Goal: Transaction & Acquisition: Purchase product/service

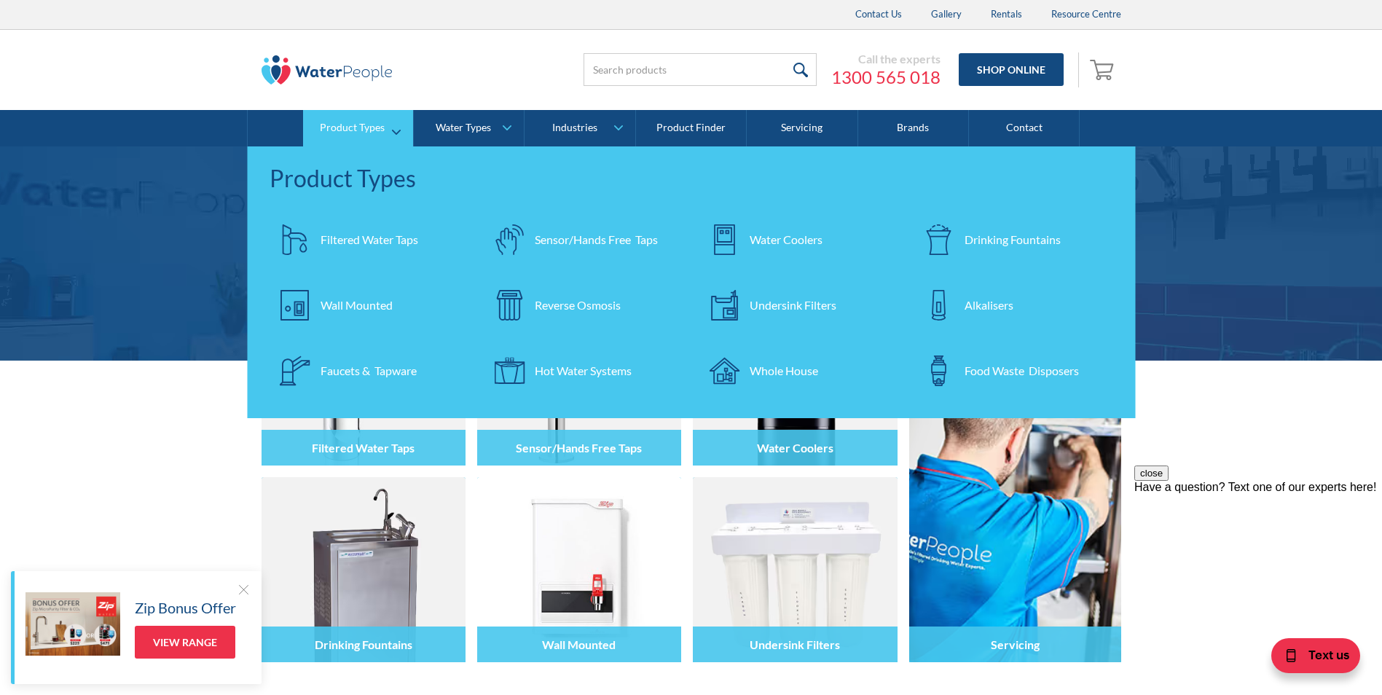
click at [992, 237] on div "Drinking Fountains" at bounding box center [1012, 239] width 96 height 17
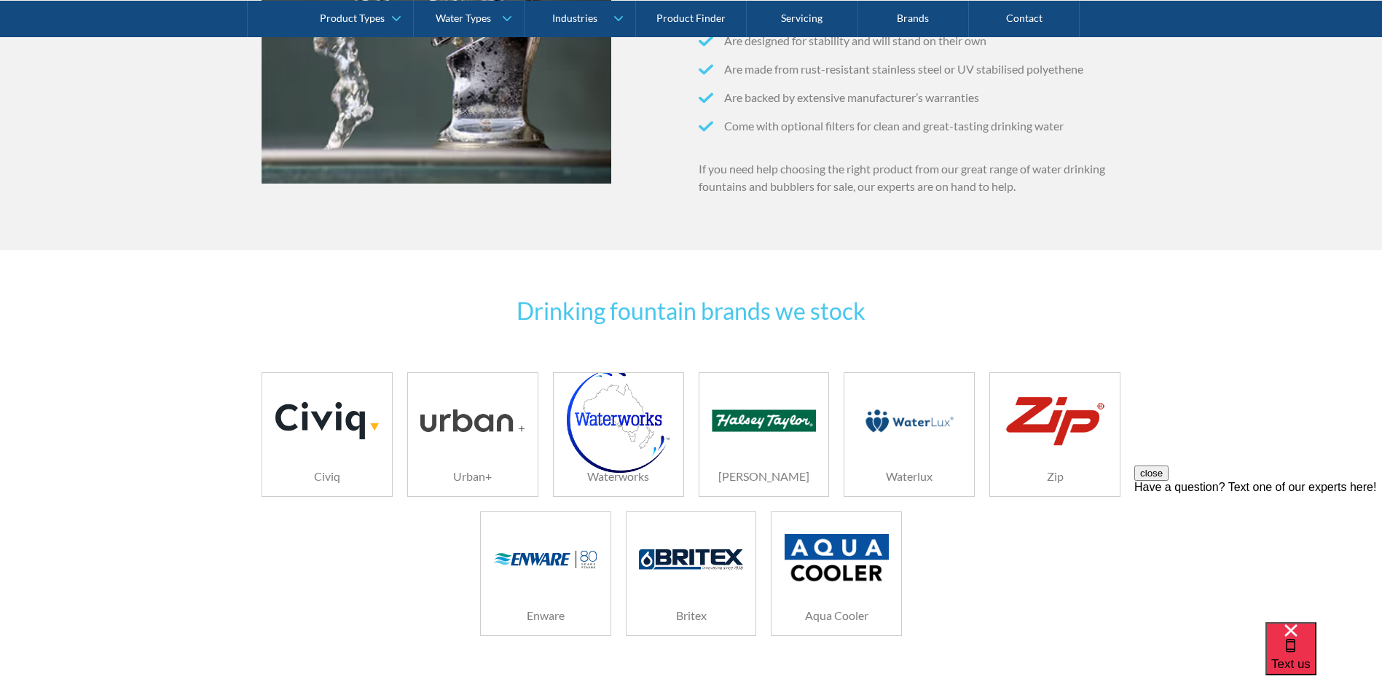
scroll to position [1165, 0]
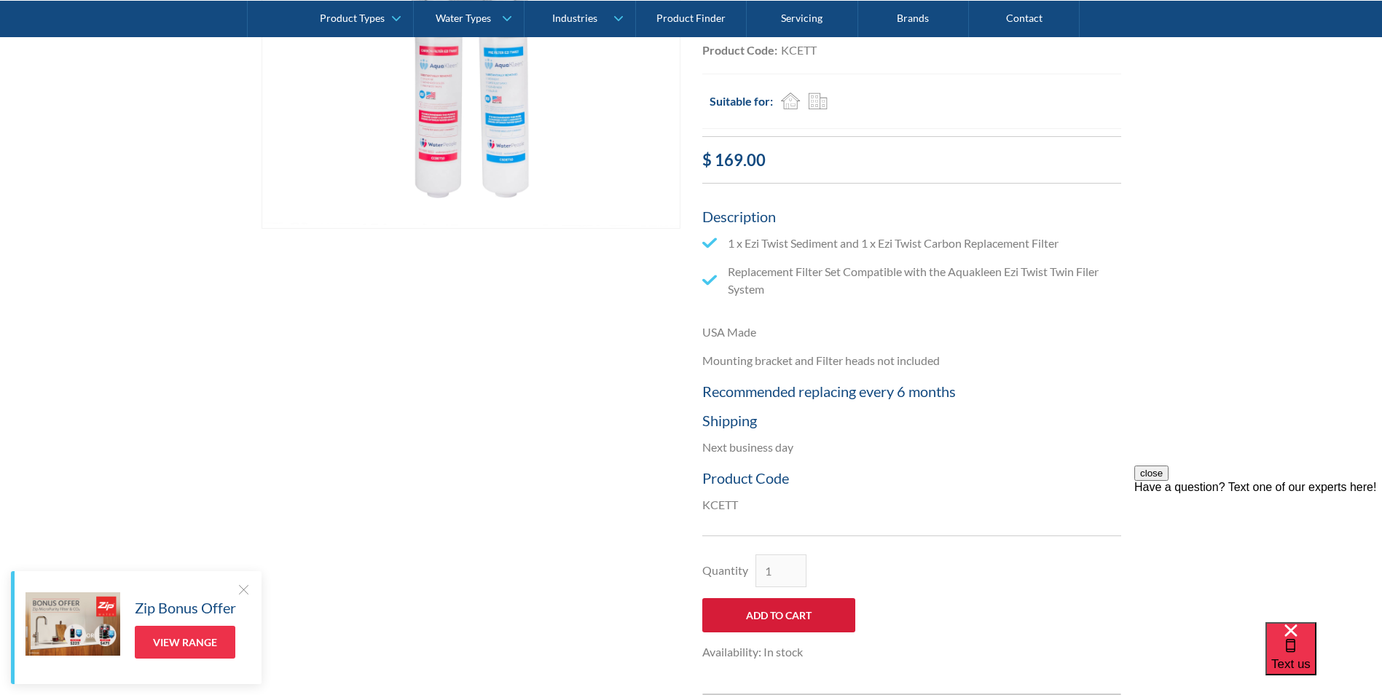
scroll to position [510, 0]
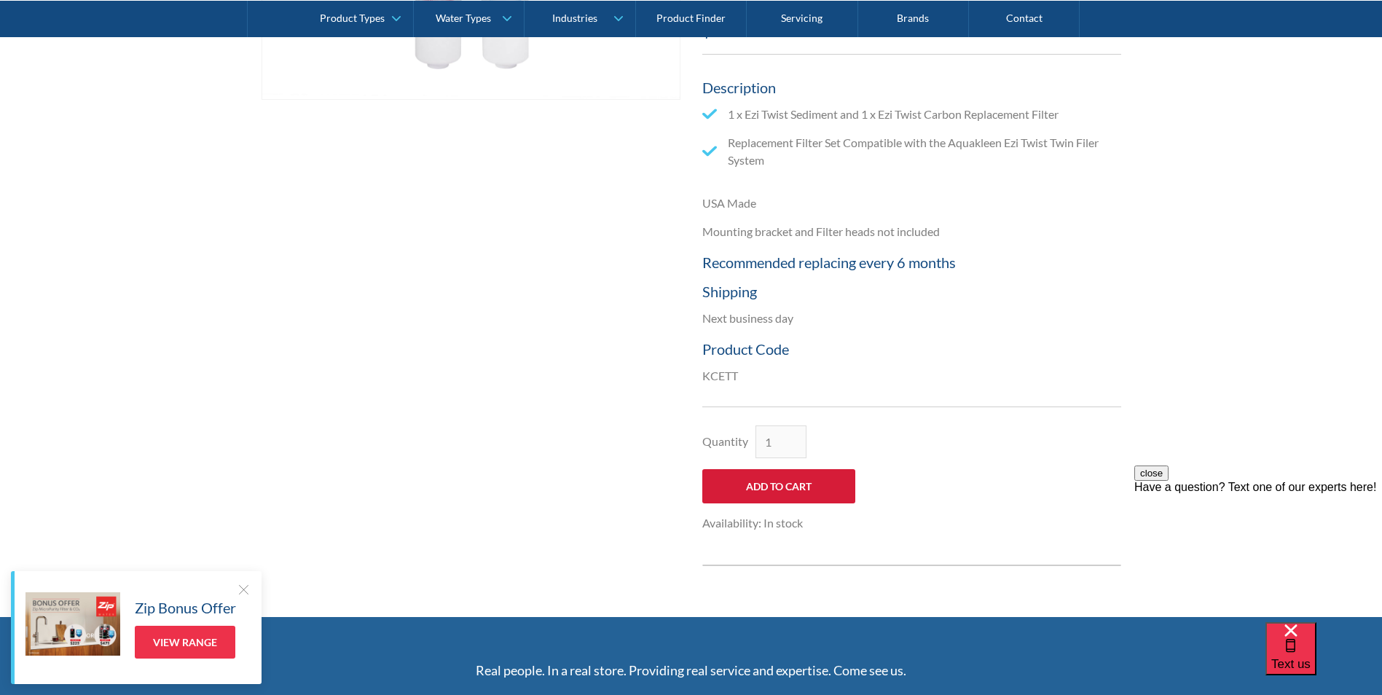
click at [813, 484] on input "Add to Cart" at bounding box center [778, 486] width 153 height 34
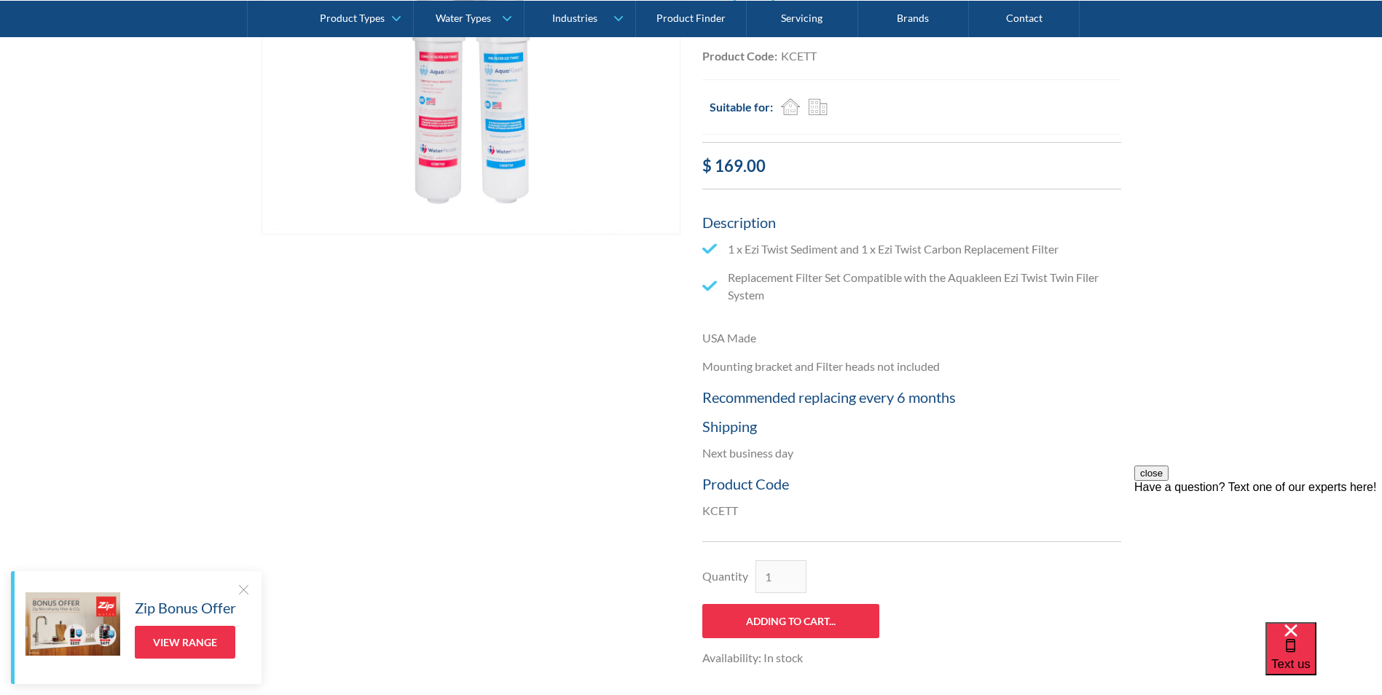
type input "Add to Cart"
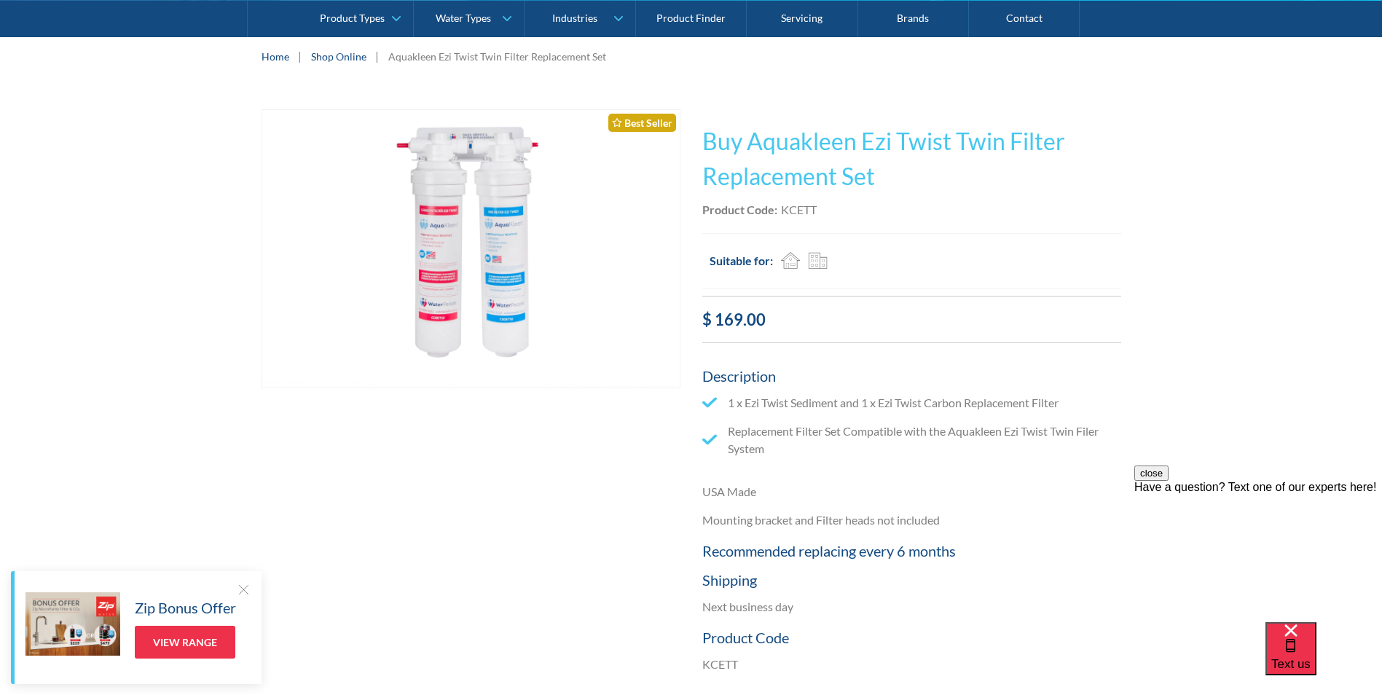
scroll to position [218, 0]
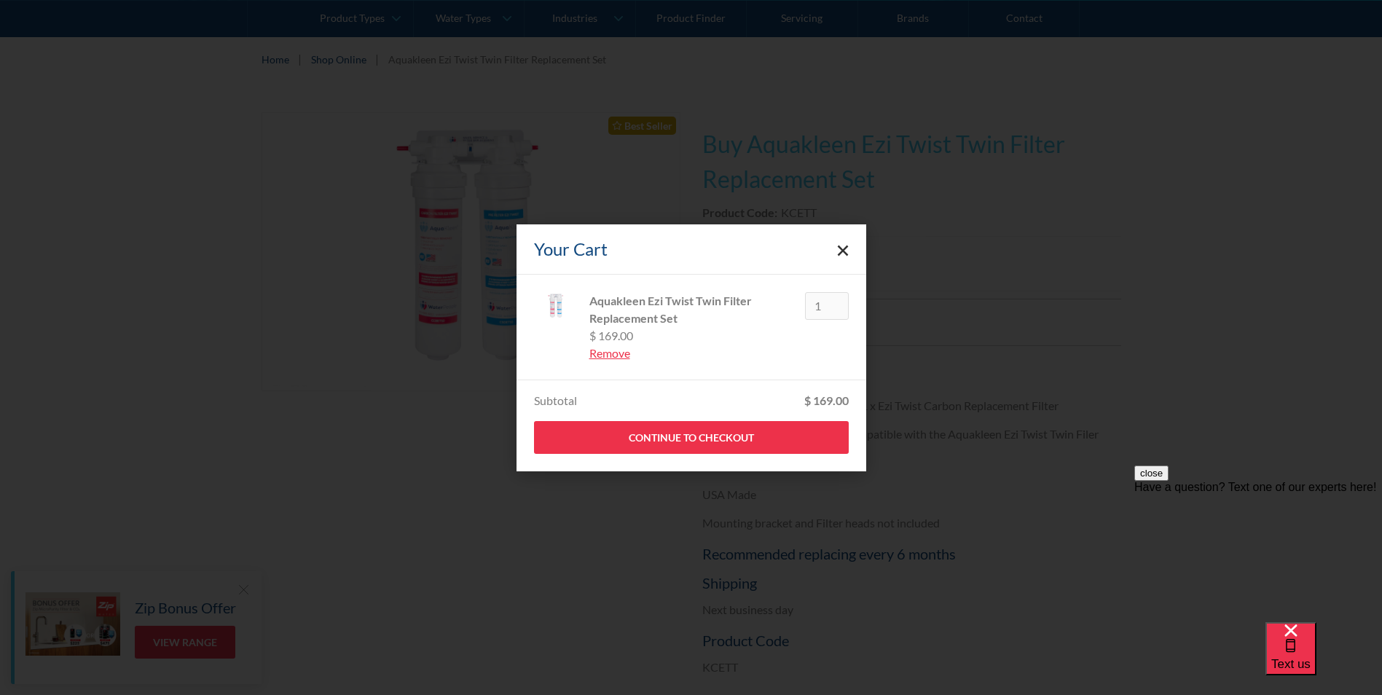
click at [842, 255] on icon "Close cart" at bounding box center [843, 251] width 12 height 12
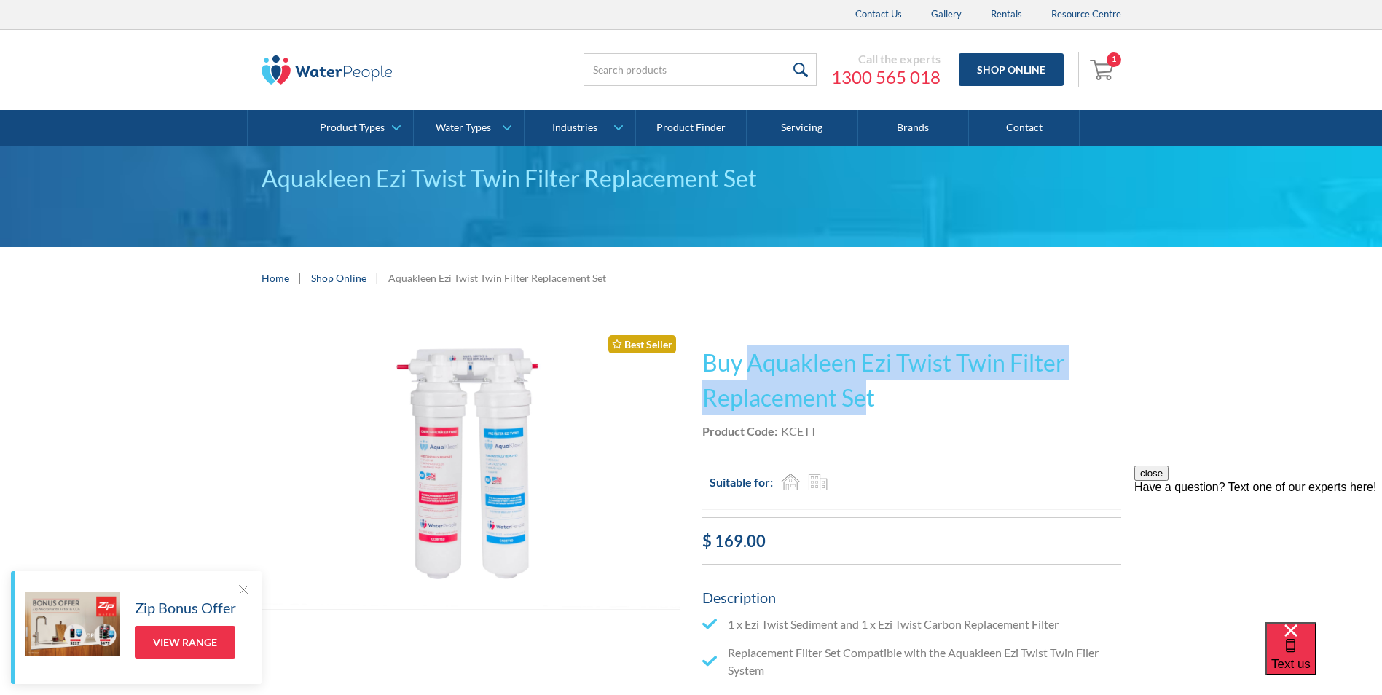
drag, startPoint x: 751, startPoint y: 362, endPoint x: 867, endPoint y: 394, distance: 120.1
click at [867, 394] on h1 "Buy Aquakleen Ezi Twist Twin Filter Replacement Set" at bounding box center [911, 380] width 419 height 70
copy h1 "Aquakleen Ezi Twist Twin Filter Replacement Se"
click at [1102, 69] on img "Open cart containing 1 items" at bounding box center [1103, 69] width 28 height 23
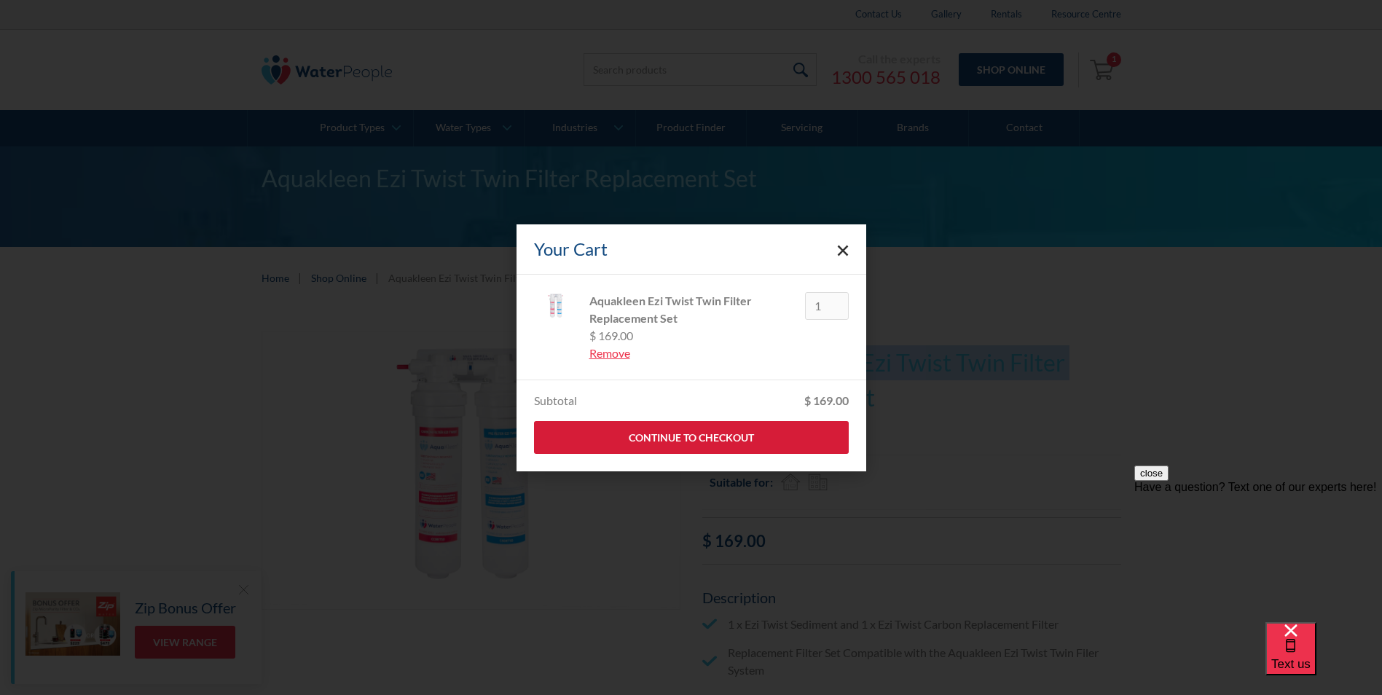
click at [648, 442] on link "Continue to Checkout" at bounding box center [691, 437] width 315 height 33
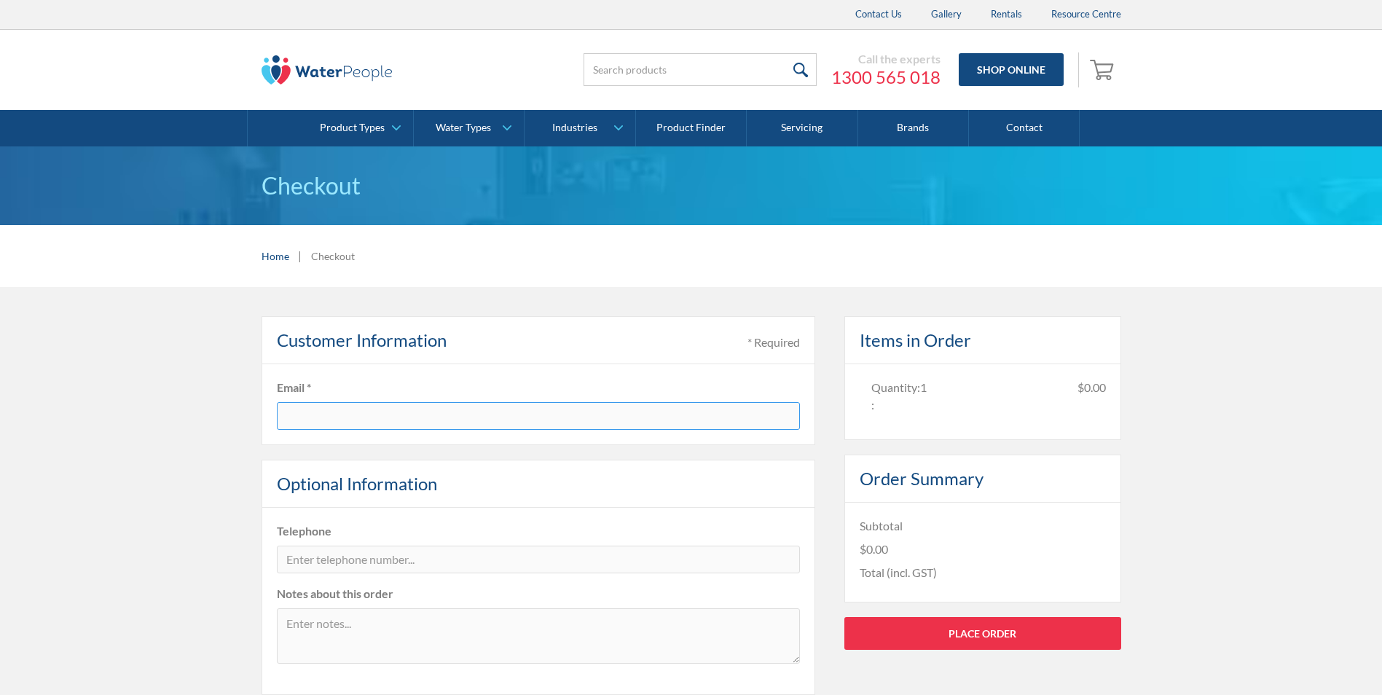
click at [381, 421] on input "text" at bounding box center [538, 416] width 523 height 28
type input "mitch@palenprojex.com"
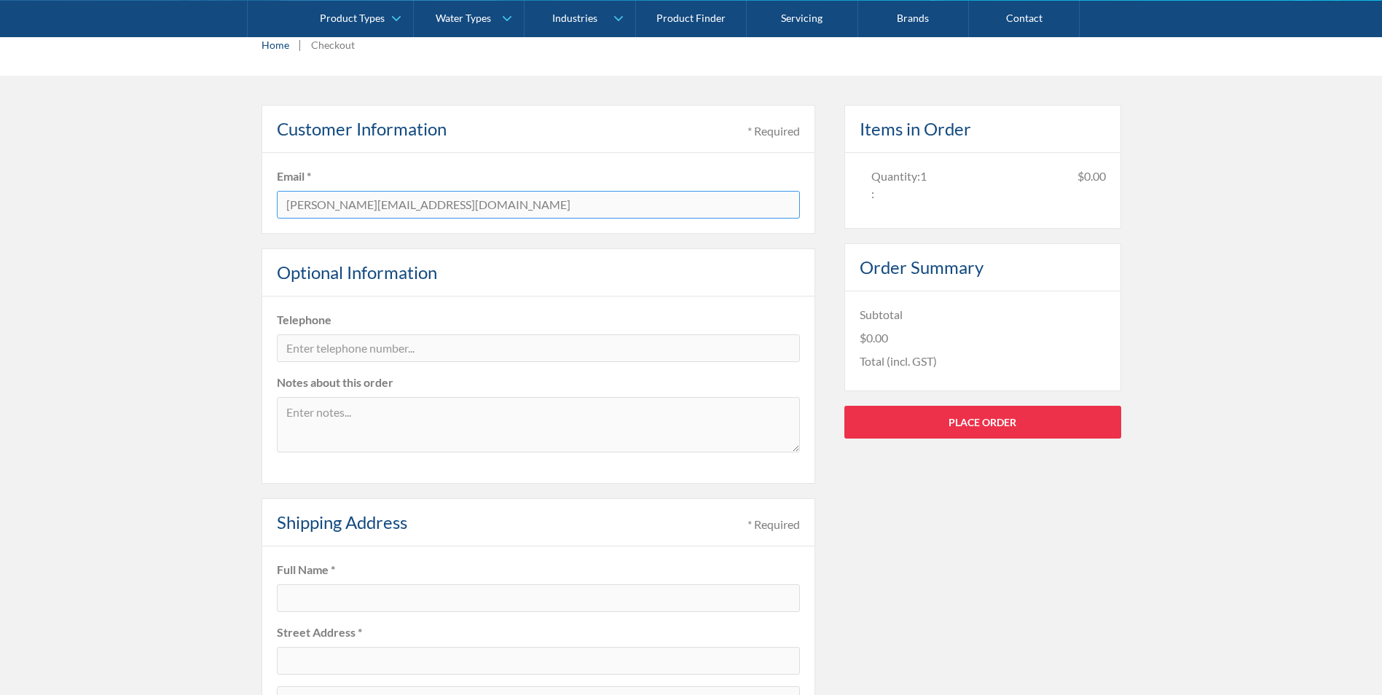
scroll to position [218, 0]
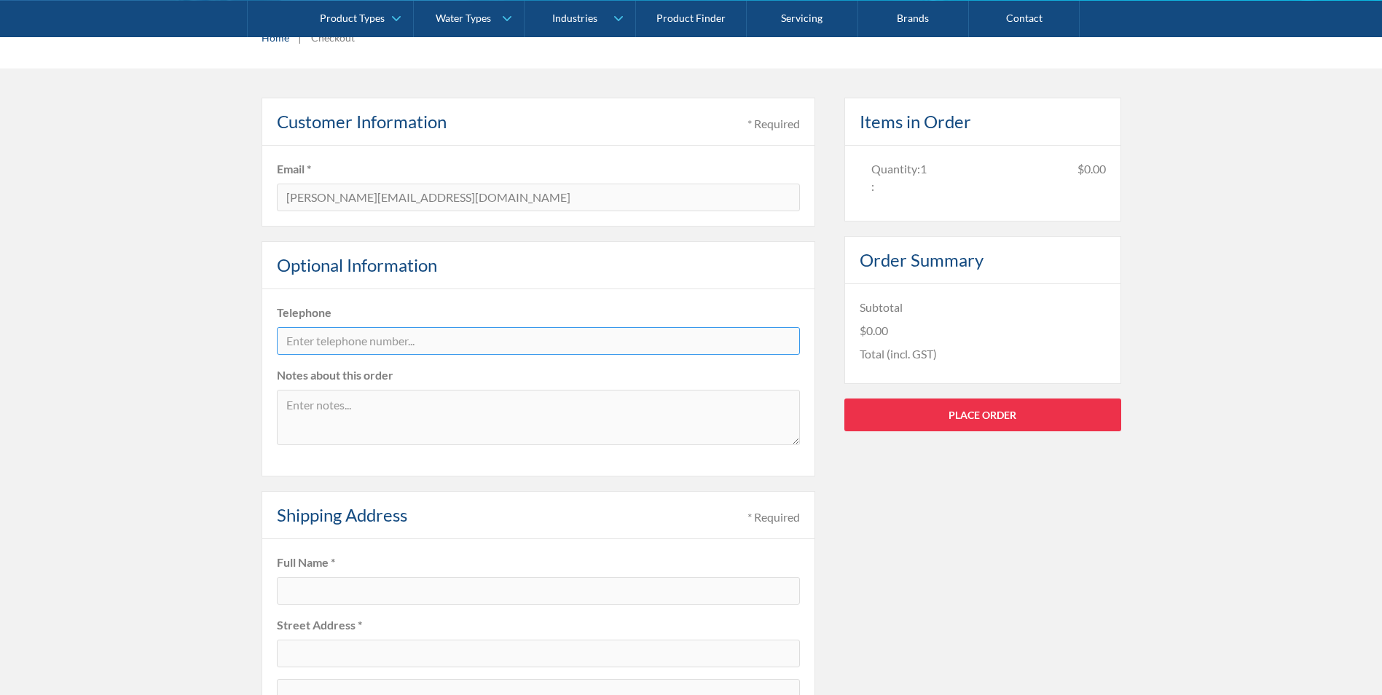
click at [350, 342] on input "tel" at bounding box center [538, 341] width 523 height 28
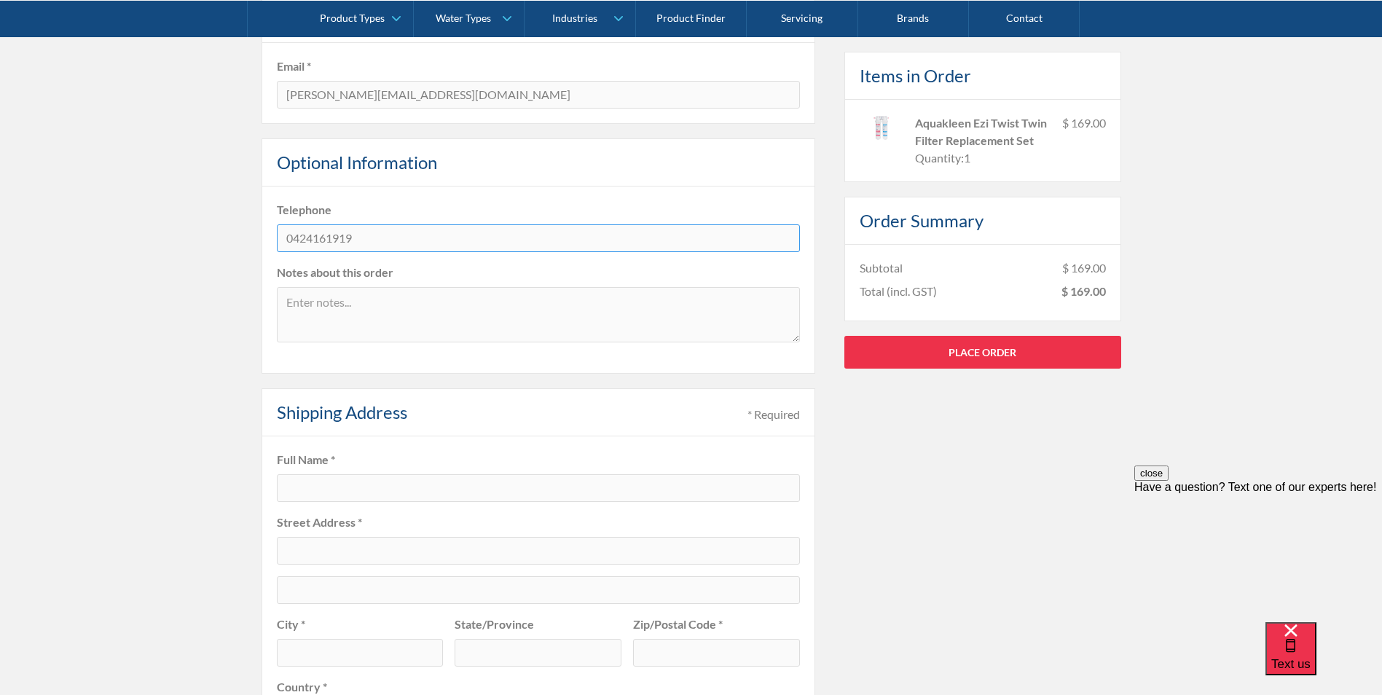
scroll to position [437, 0]
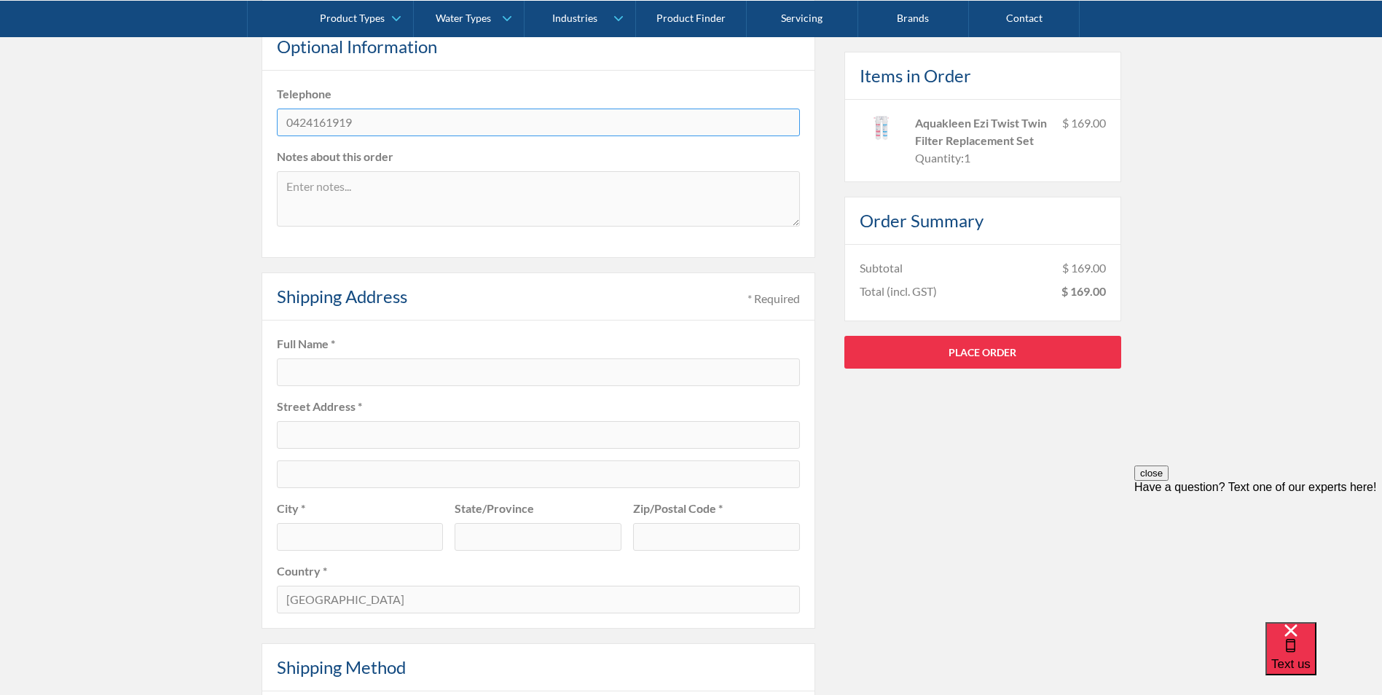
type input "0424161919"
click at [390, 375] on input "text" at bounding box center [538, 372] width 523 height 28
type input "Mitchell John Wight"
type input "49 North St, Kedron, Queensland, 4031, AU"
type input "KEDRON"
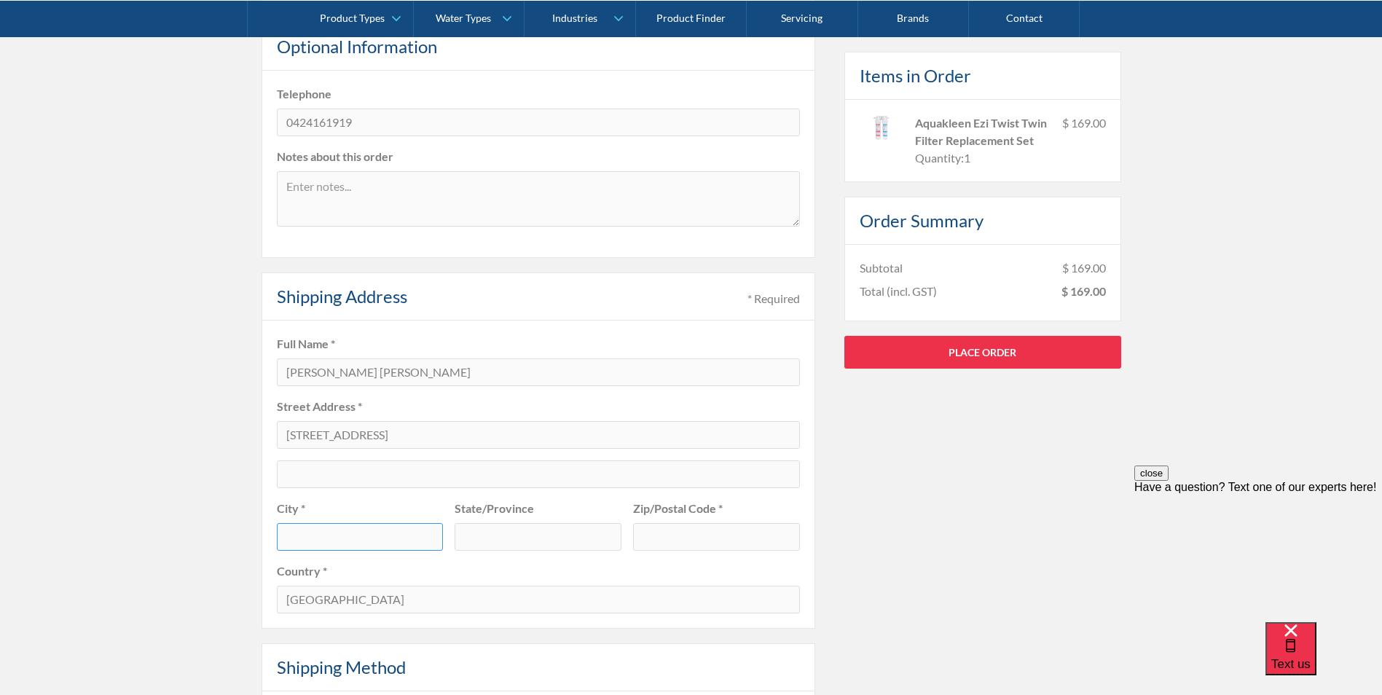
type input "QLD"
type input "4031"
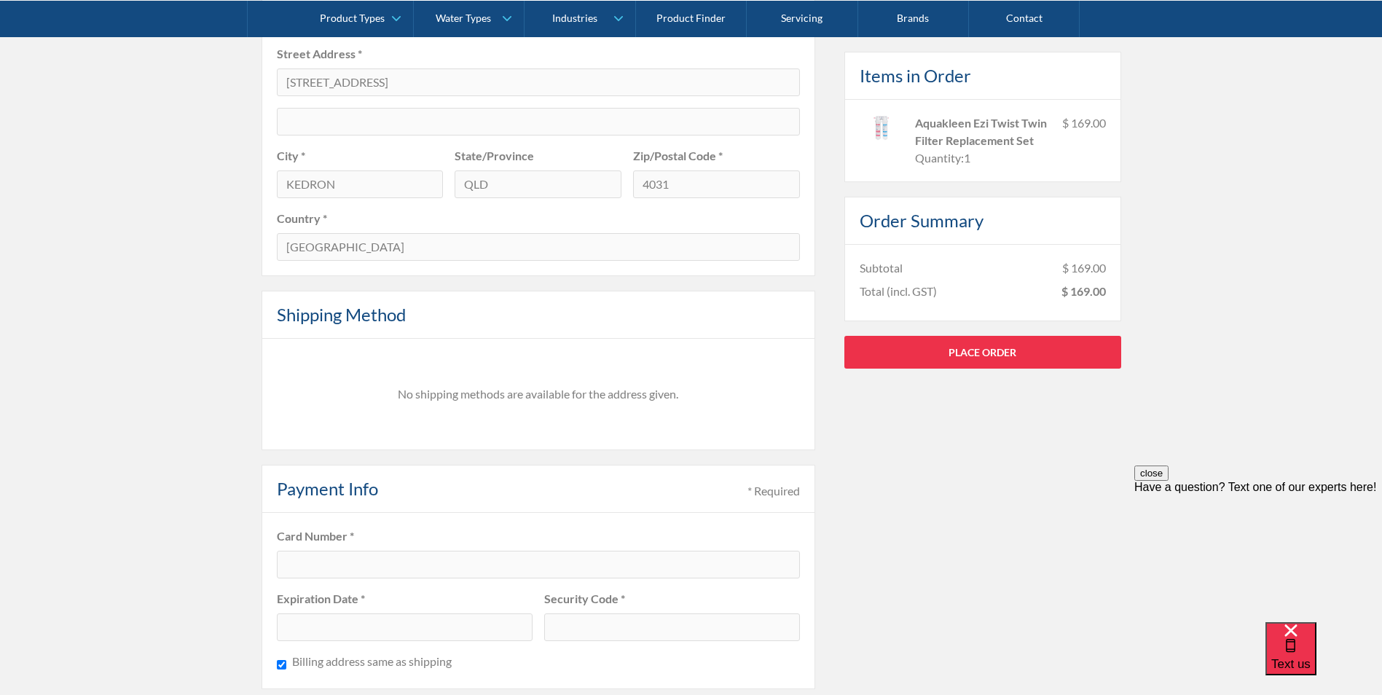
scroll to position [874, 0]
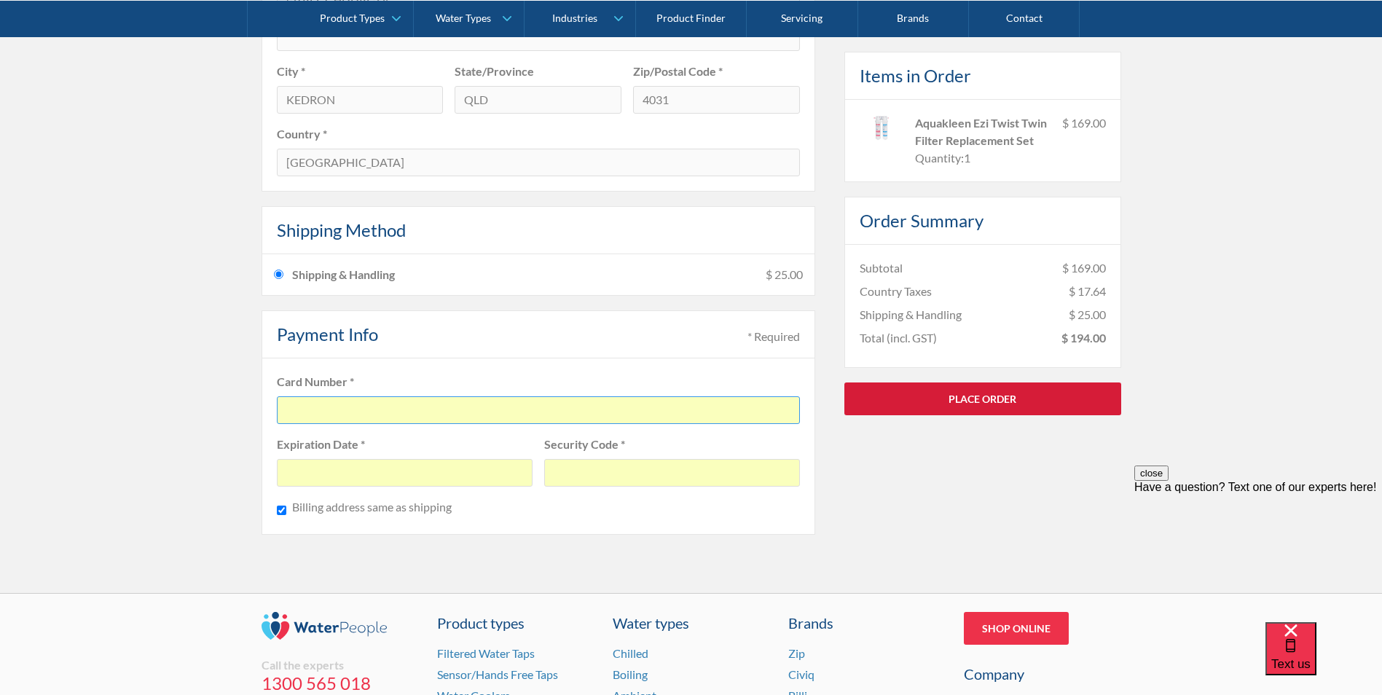
click at [940, 395] on link "Place Order" at bounding box center [982, 398] width 277 height 33
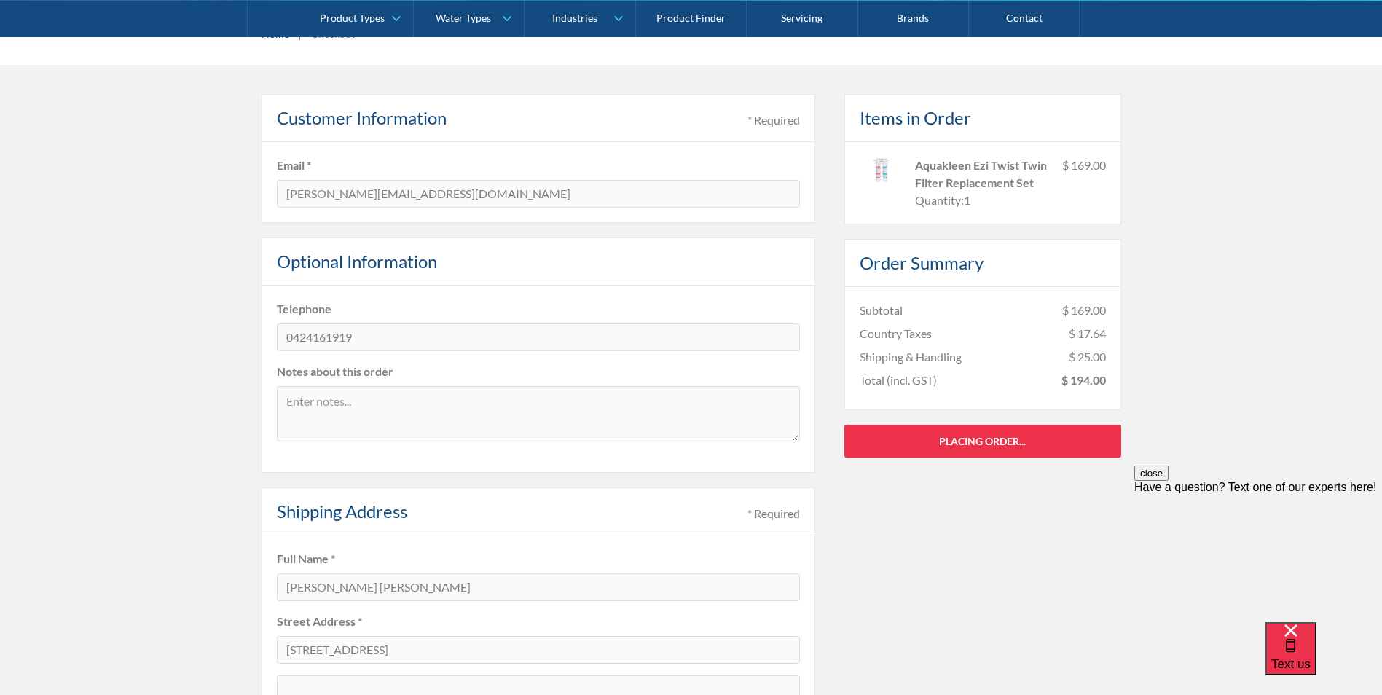
scroll to position [0, 0]
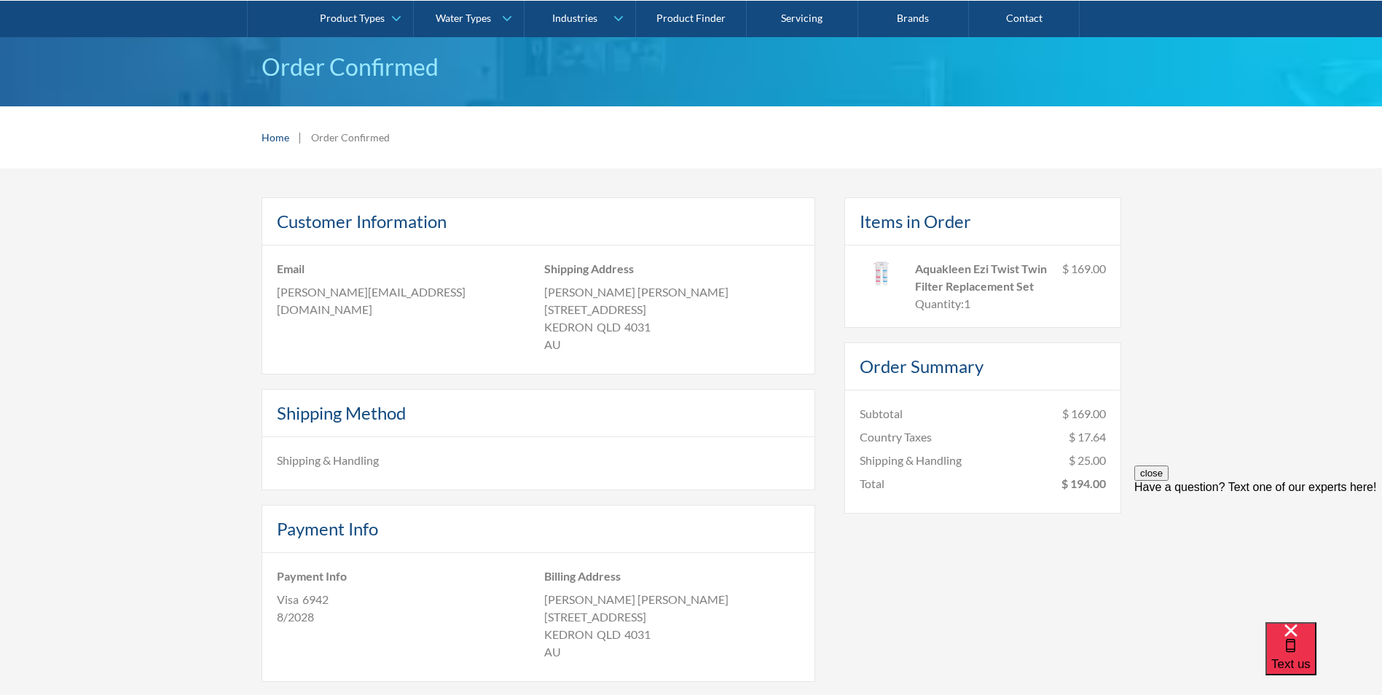
scroll to position [73, 0]
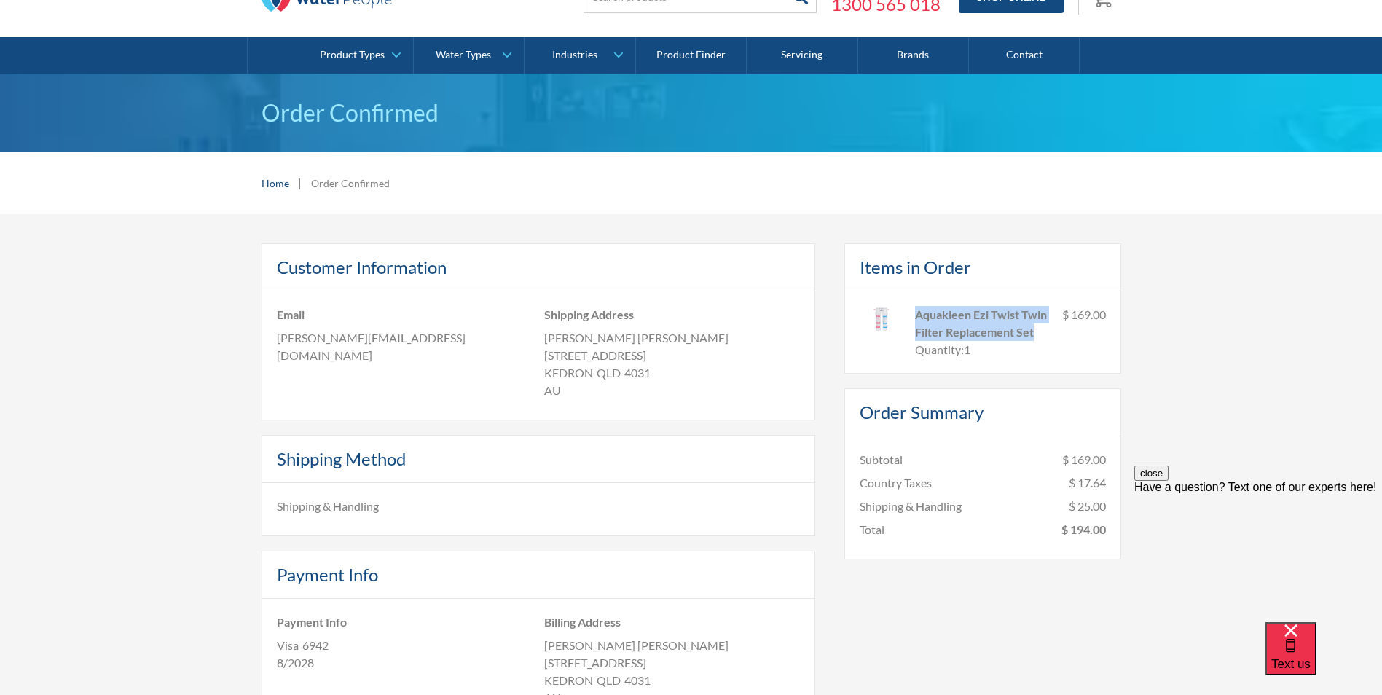
drag, startPoint x: 1033, startPoint y: 333, endPoint x: 913, endPoint y: 311, distance: 122.1
click at [913, 311] on div "Aquakleen Ezi Twist Twin Filter Replacement Set Quantity: 1 $ 169.00" at bounding box center [982, 332] width 246 height 52
copy div "Aquakleen Ezi Twist Twin Filter Replacement Set"
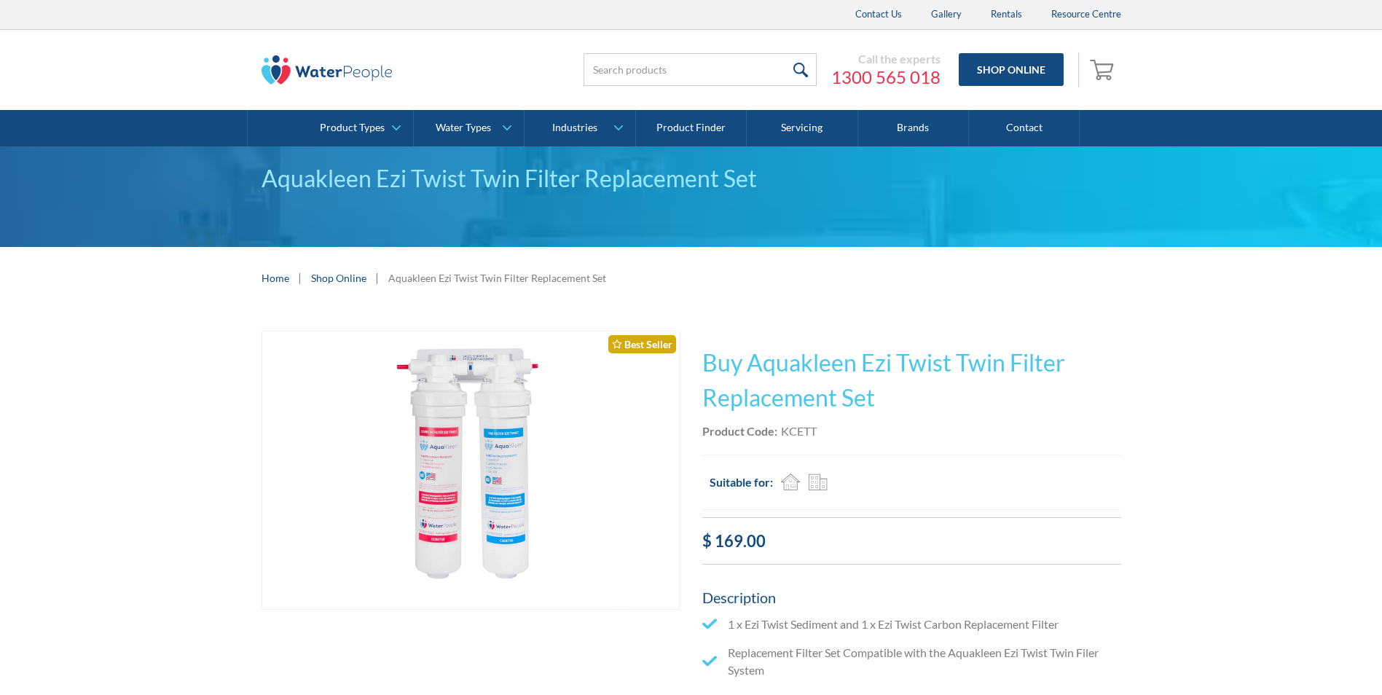
click at [442, 545] on img "open lightbox" at bounding box center [470, 470] width 417 height 278
